Goal: Find specific page/section: Find specific page/section

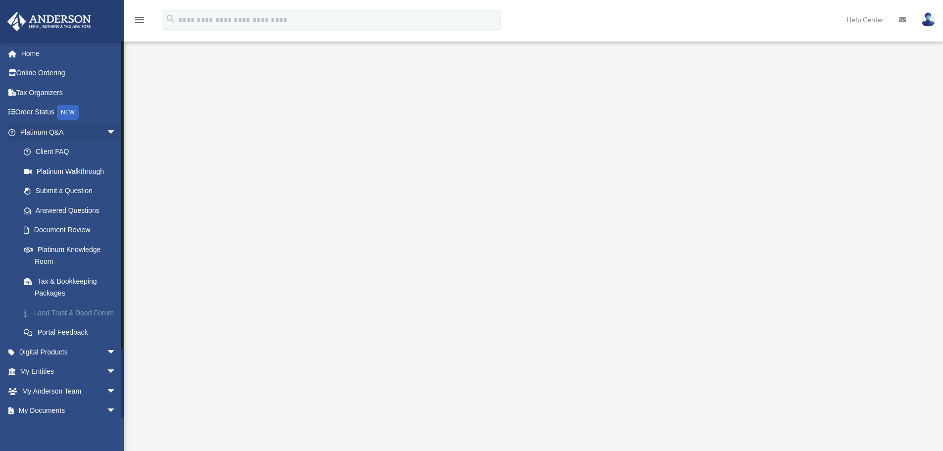
click at [56, 311] on link "Land Trust & Deed Forum" at bounding box center [72, 313] width 117 height 20
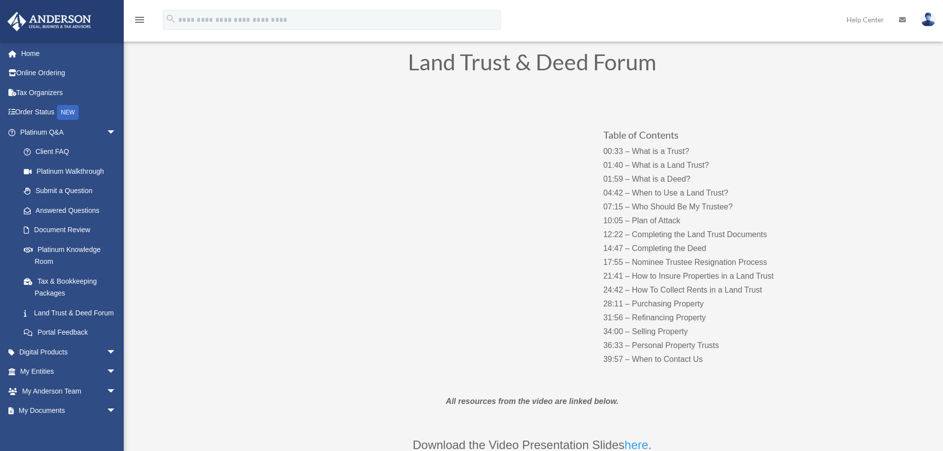
scroll to position [83, 0]
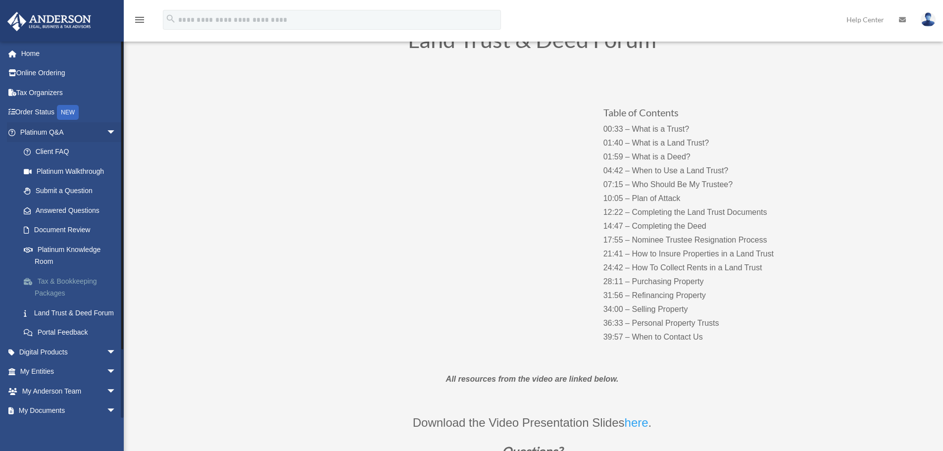
click at [55, 293] on link "Tax & Bookkeeping Packages" at bounding box center [72, 287] width 117 height 32
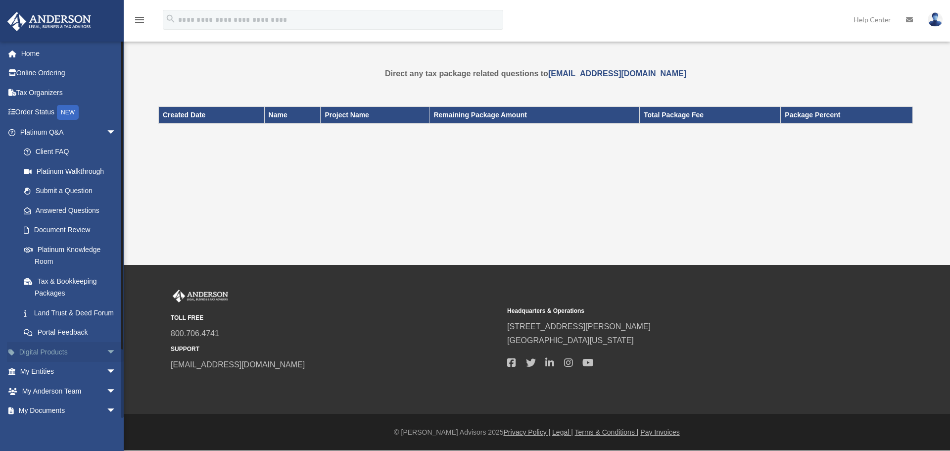
click at [106, 361] on span "arrow_drop_down" at bounding box center [116, 352] width 20 height 20
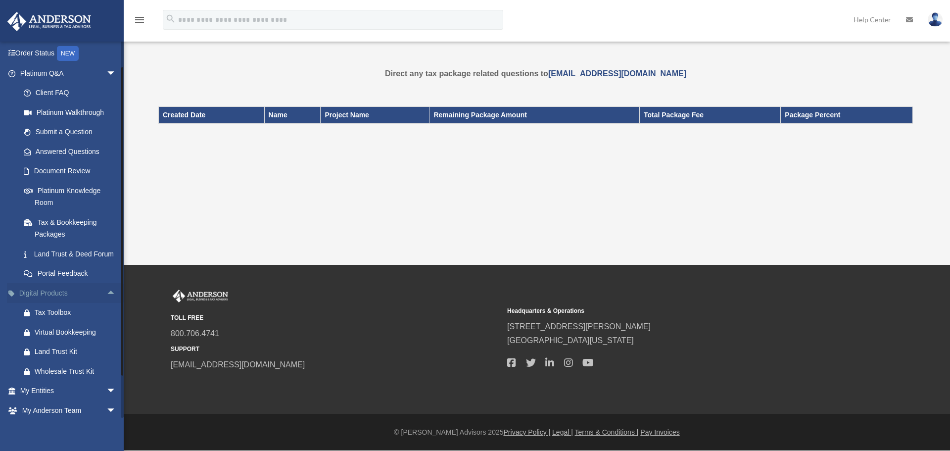
scroll to position [83, 0]
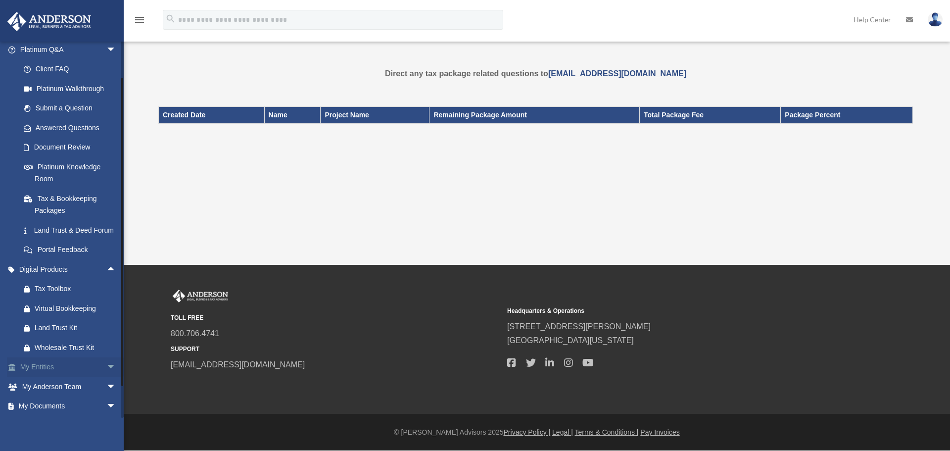
click at [106, 378] on span "arrow_drop_down" at bounding box center [116, 367] width 20 height 20
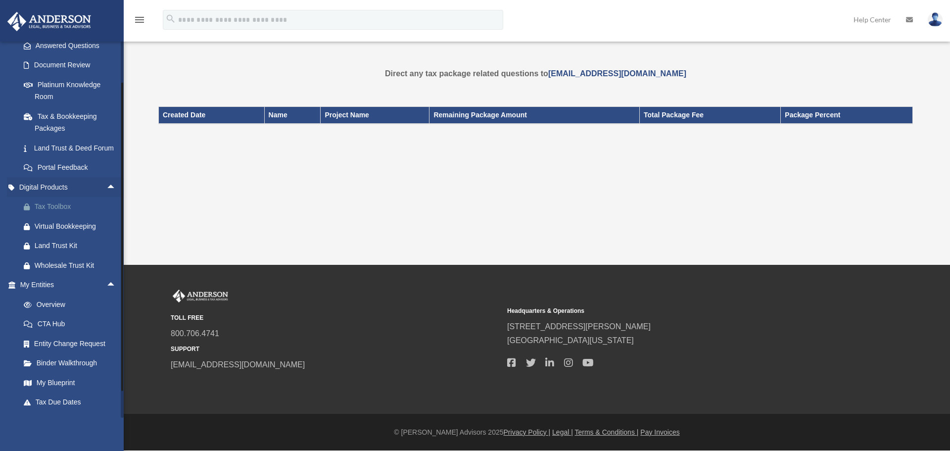
click at [70, 213] on div "Tax Toolbox" at bounding box center [77, 206] width 84 height 12
click at [59, 233] on div "Virtual Bookkeeping" at bounding box center [77, 226] width 84 height 12
click at [70, 196] on link "Digital Products arrow_drop_up" at bounding box center [69, 187] width 124 height 20
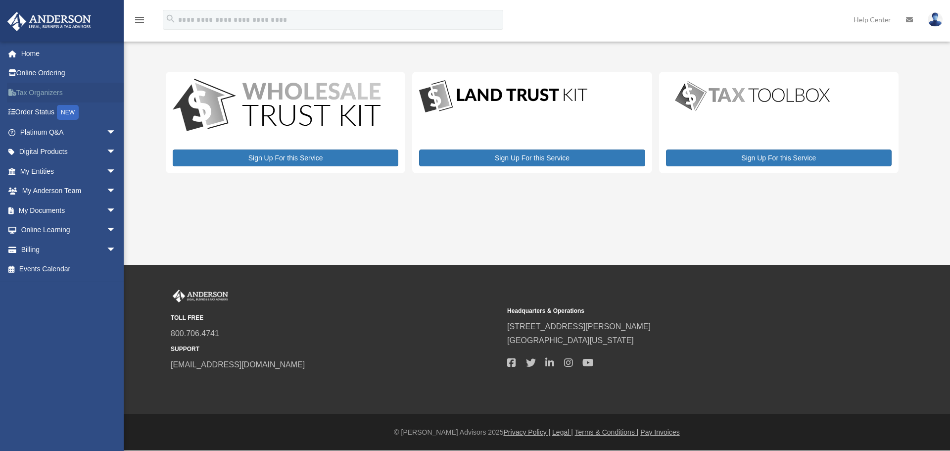
click at [53, 87] on link "Tax Organizers" at bounding box center [69, 93] width 124 height 20
